Goal: Transaction & Acquisition: Download file/media

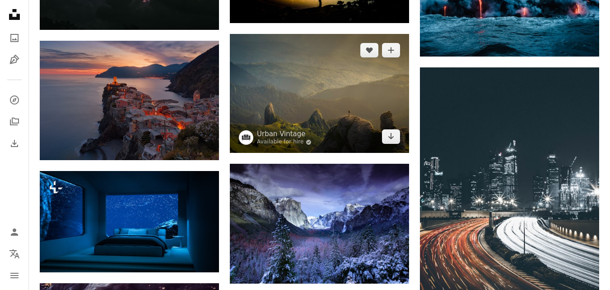
scroll to position [591, 0]
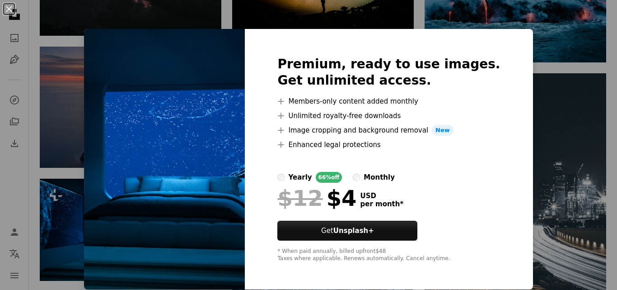
click at [525, 32] on div "An X shape Premium, ready to use images. Get unlimited access. A plus sign Memb…" at bounding box center [308, 145] width 617 height 290
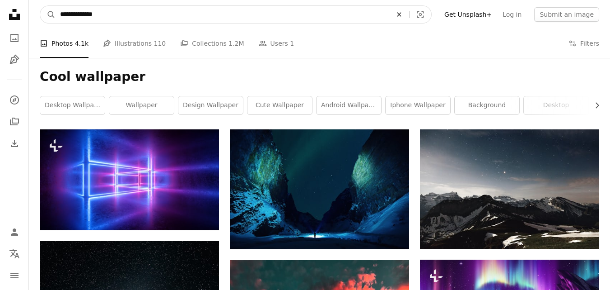
click at [401, 16] on icon "Find visuals sitewide" at bounding box center [399, 14] width 4 height 4
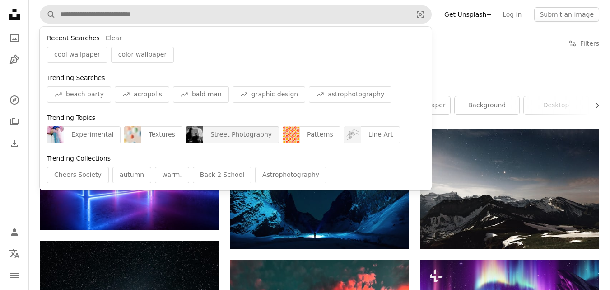
click at [220, 130] on div "Street Photography" at bounding box center [241, 134] width 76 height 17
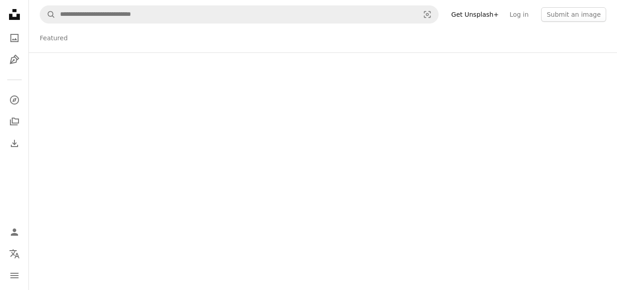
drag, startPoint x: 596, startPoint y: 27, endPoint x: 615, endPoint y: 28, distance: 19.0
click at [610, 28] on div "Featured" at bounding box center [323, 37] width 588 height 29
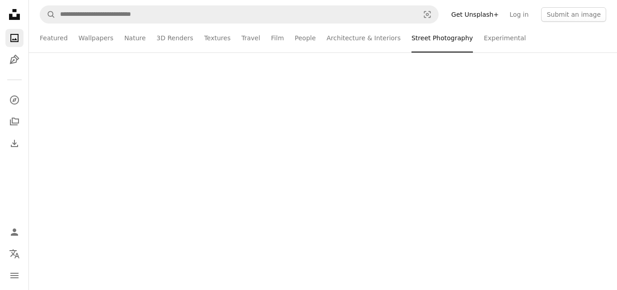
click at [340, 120] on div "A magnifying glass Visual search Get Unsplash+ Log in Submit an image Featured …" at bounding box center [323, 145] width 588 height 290
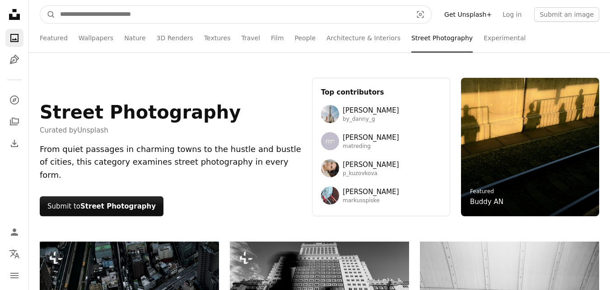
click at [115, 17] on input "Find visuals sitewide" at bounding box center [233, 14] width 354 height 17
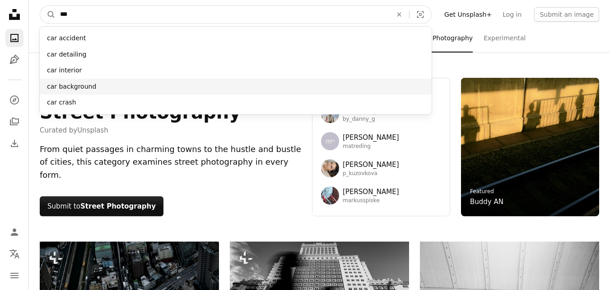
type input "***"
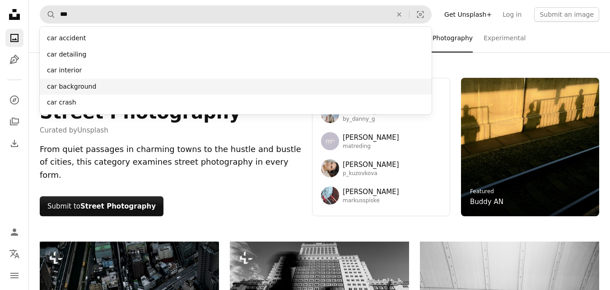
click at [81, 81] on div "car background" at bounding box center [236, 87] width 392 height 16
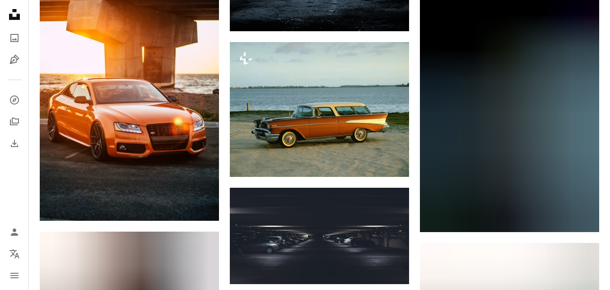
scroll to position [534, 0]
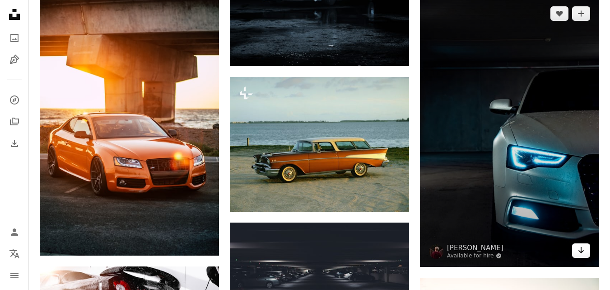
click at [573, 254] on link "Arrow pointing down" at bounding box center [581, 250] width 18 height 14
